Goal: Task Accomplishment & Management: Use online tool/utility

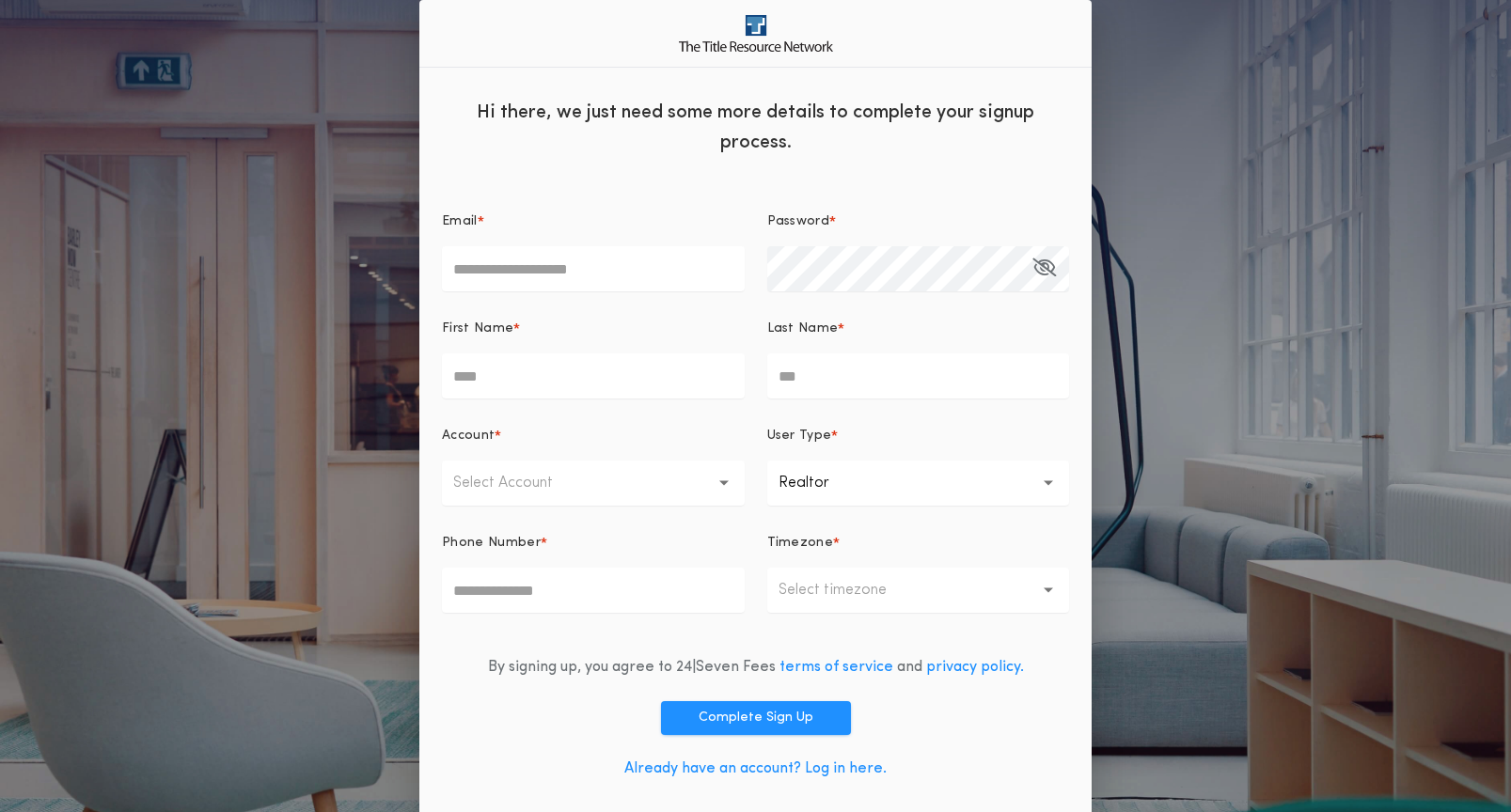
click at [599, 292] on div "**********" at bounding box center [756, 496] width 672 height 658
click at [597, 277] on input "Email *" at bounding box center [593, 269] width 303 height 45
drag, startPoint x: 851, startPoint y: 771, endPoint x: 842, endPoint y: 778, distance: 11.4
click at [851, 771] on div "By signing up, you agree to 24|Seven Fees terms of service and privacy policy. …" at bounding box center [756, 721] width 627 height 161
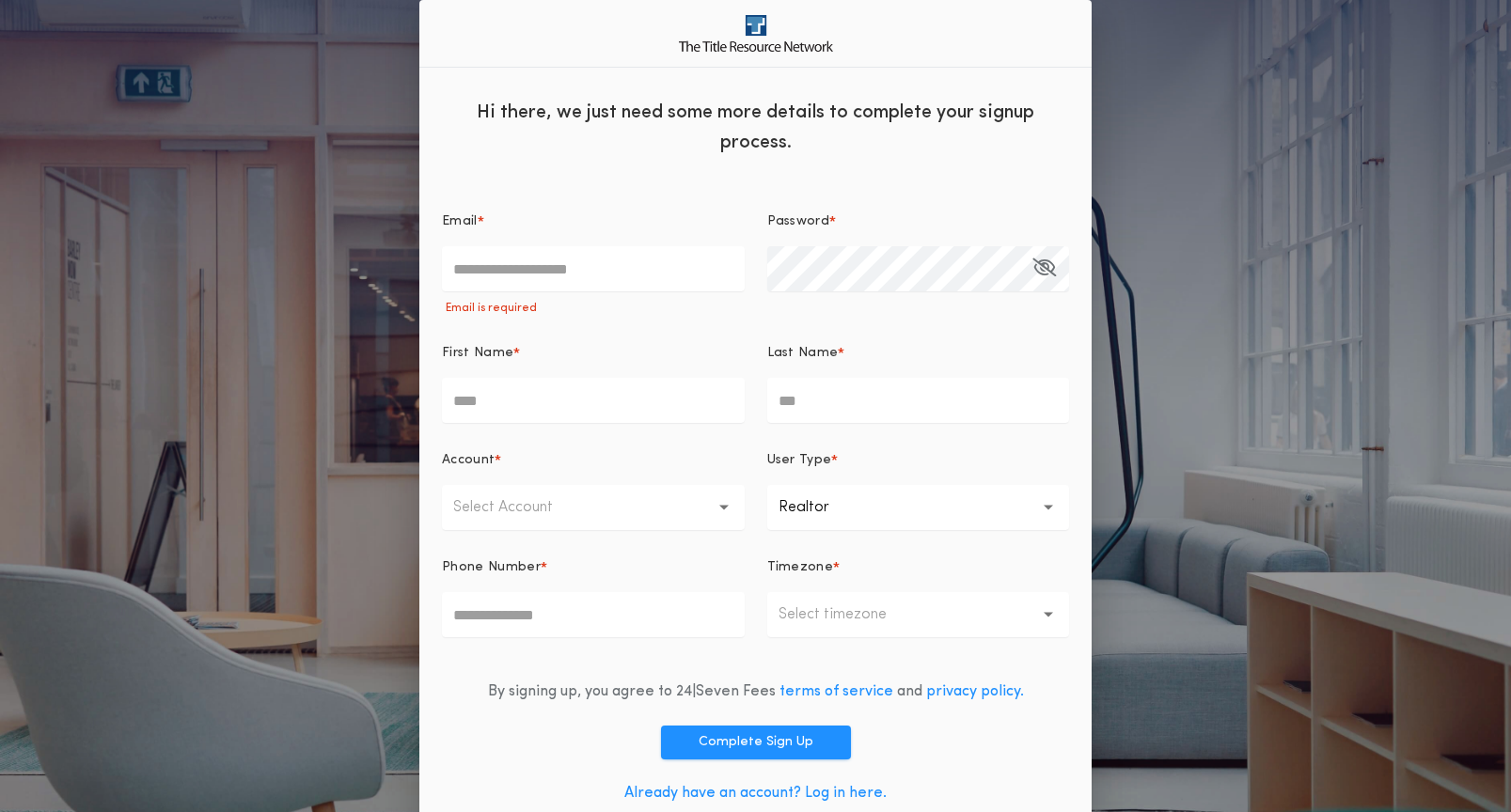
click at [837, 801] on link "Already have an account? Log in here." at bounding box center [756, 794] width 262 height 15
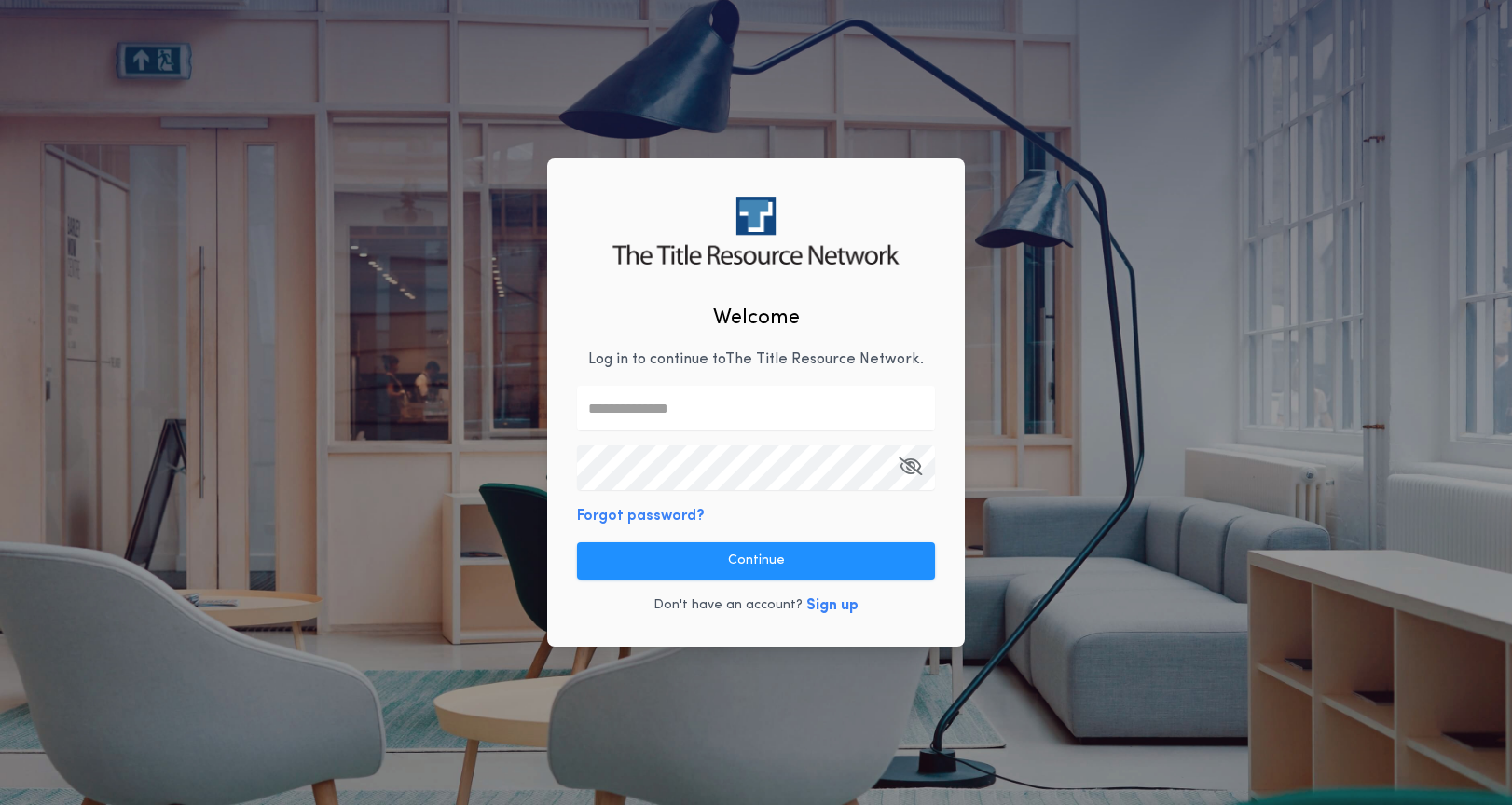
click at [658, 429] on input "text" at bounding box center [756, 409] width 358 height 45
type input "**********"
click at [773, 549] on button "Continue" at bounding box center [756, 561] width 358 height 37
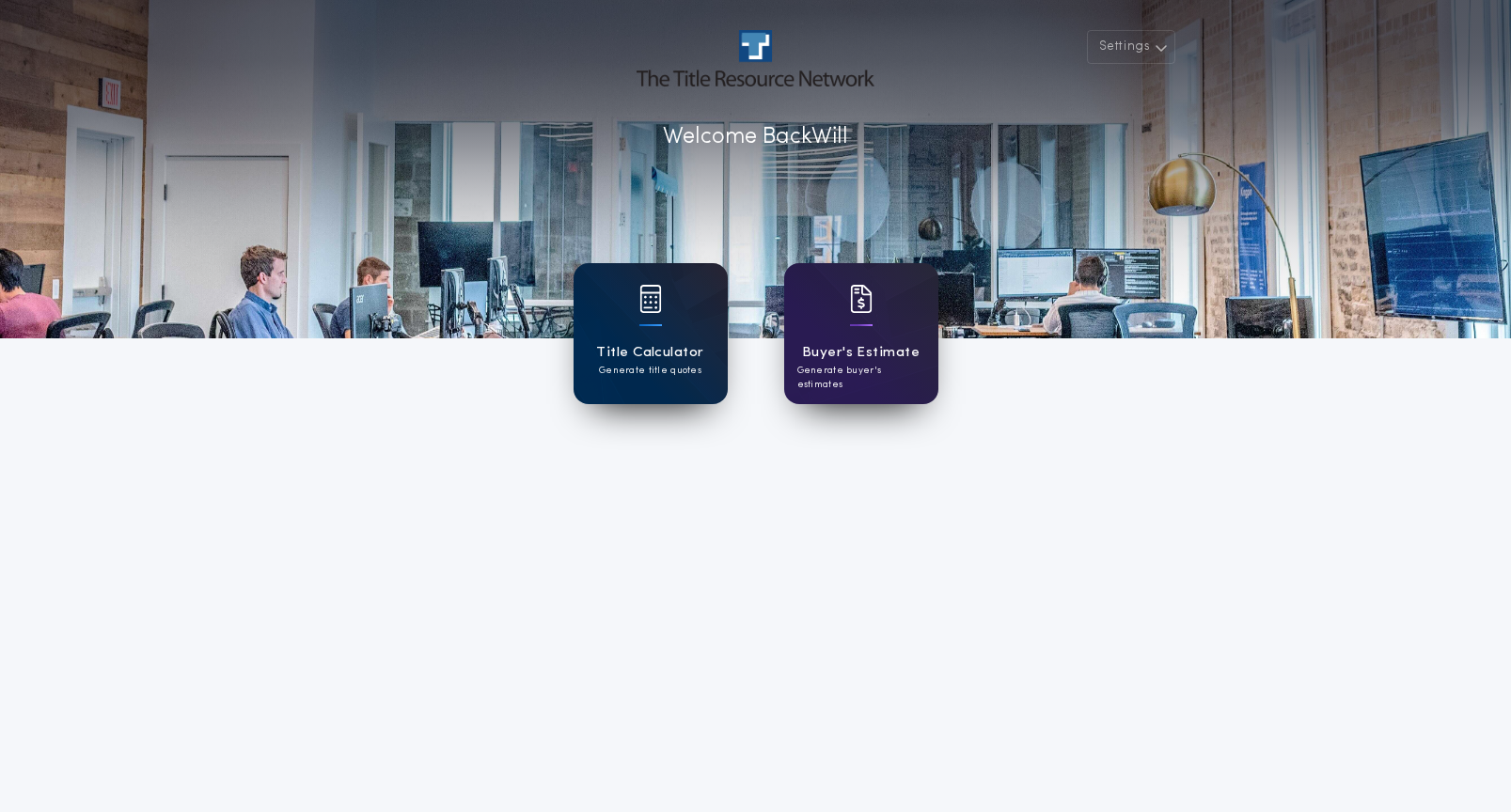
click at [694, 343] on h1 "Title Calculator" at bounding box center [650, 353] width 108 height 22
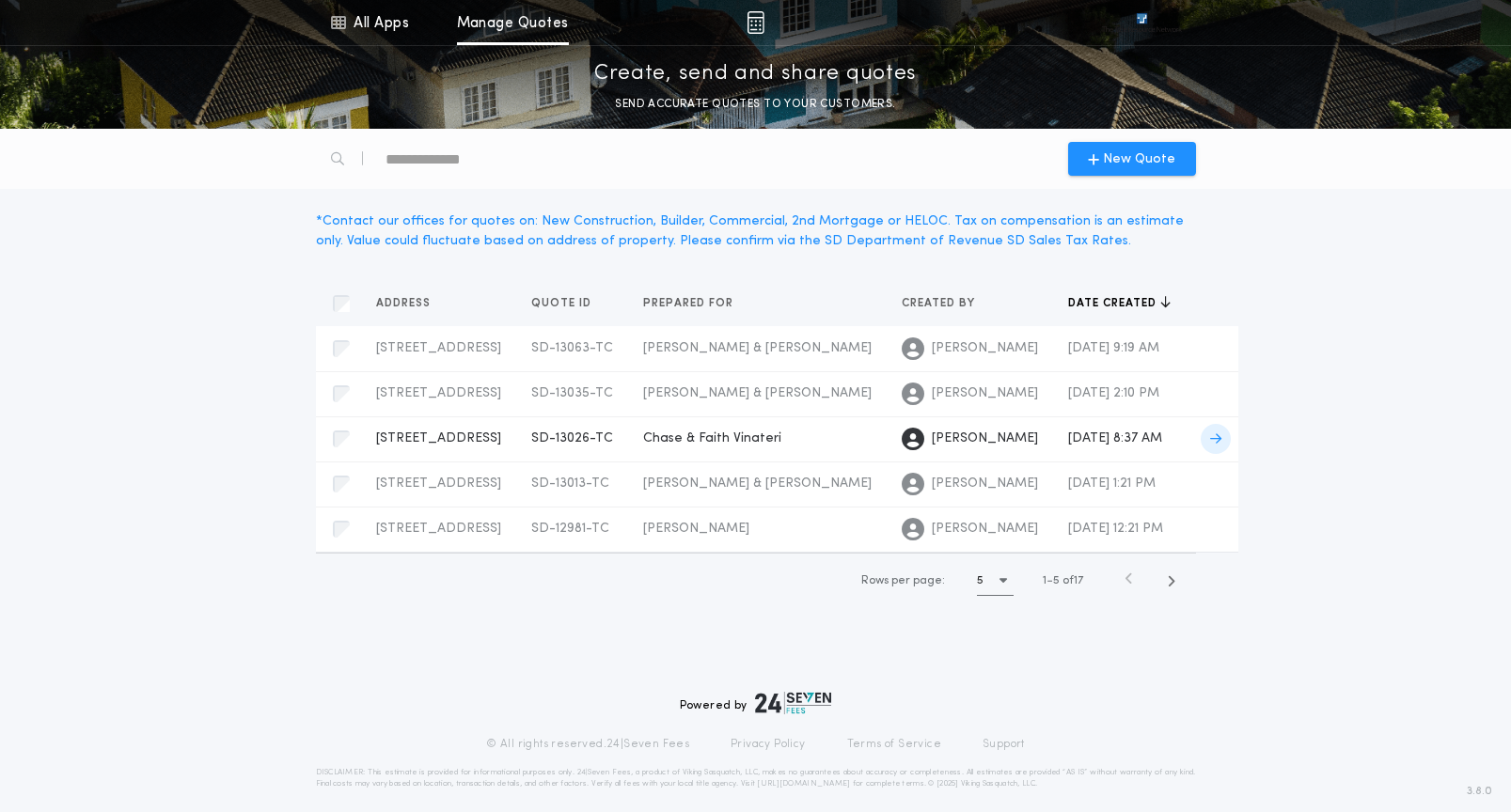
click at [692, 462] on td "Chase & Faith Vinateri" at bounding box center [757, 439] width 258 height 45
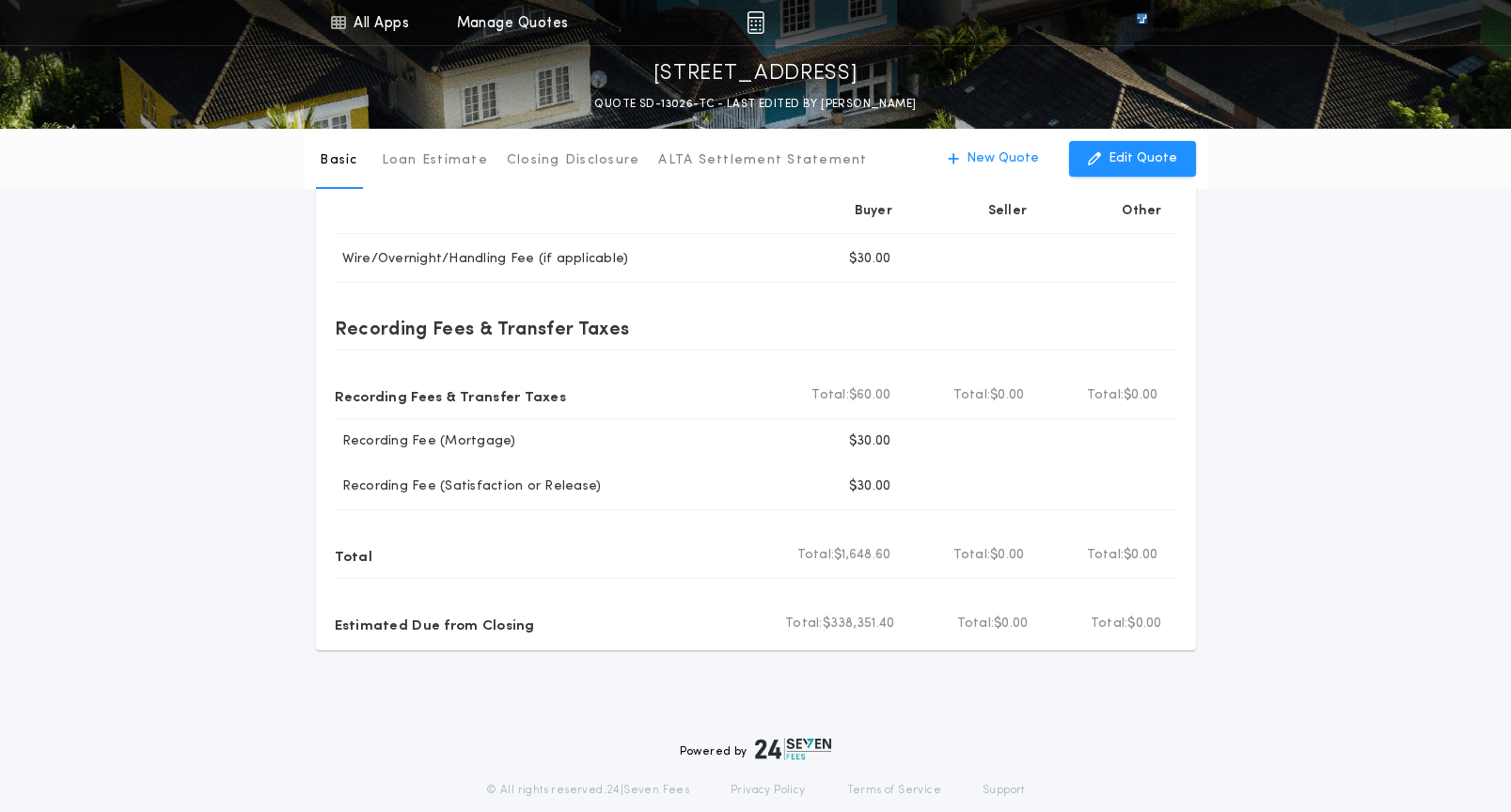
scroll to position [188, 0]
